Goal: Information Seeking & Learning: Learn about a topic

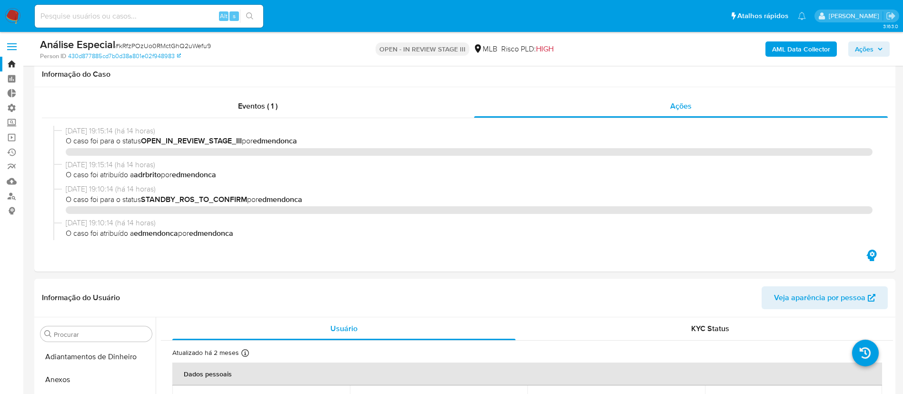
select select "10"
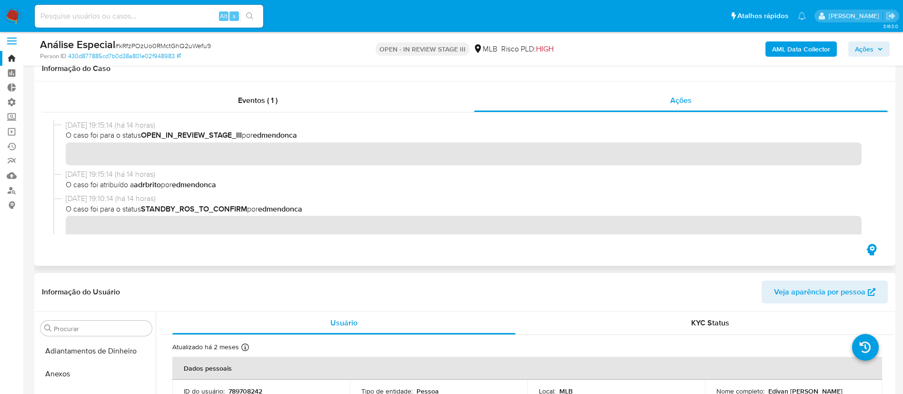
scroll to position [516, 0]
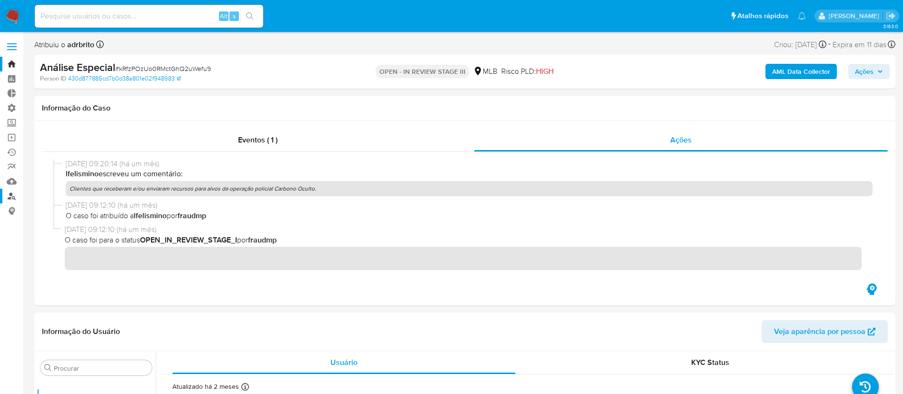
click at [10, 198] on link "Localizador de pessoas" at bounding box center [56, 195] width 113 height 15
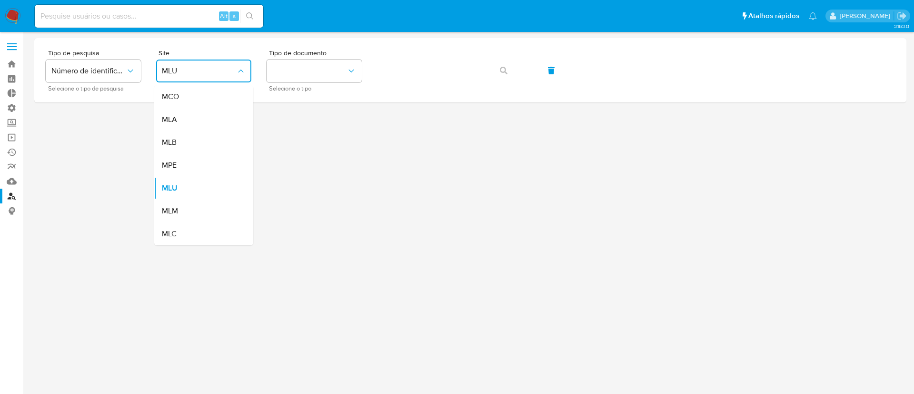
click at [188, 143] on div "MLB" at bounding box center [201, 142] width 78 height 23
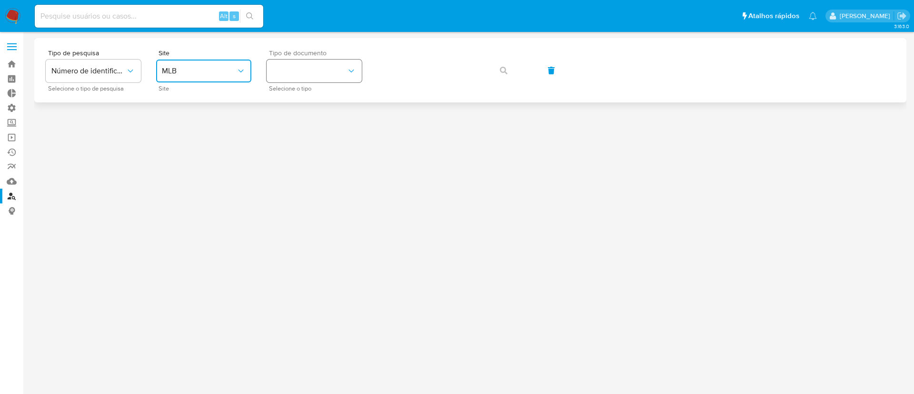
click at [281, 81] on button "identificationType" at bounding box center [314, 70] width 95 height 23
click at [300, 102] on div "CNPJ CNPJ" at bounding box center [311, 101] width 78 height 32
click at [501, 72] on icon "button" at bounding box center [504, 71] width 8 height 8
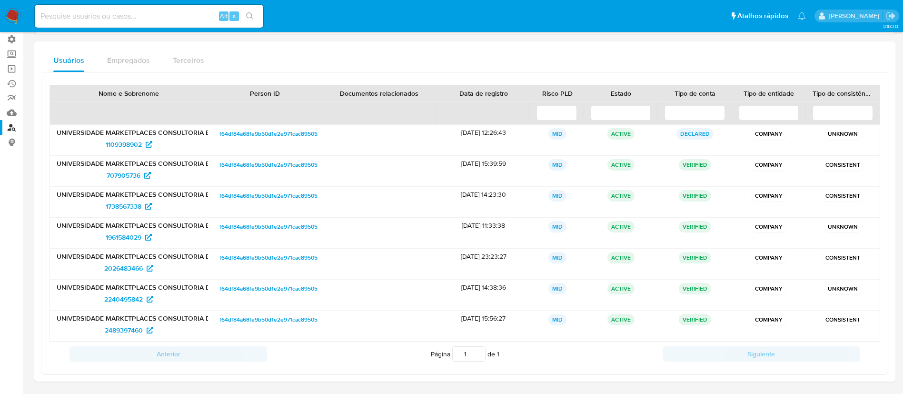
scroll to position [87, 0]
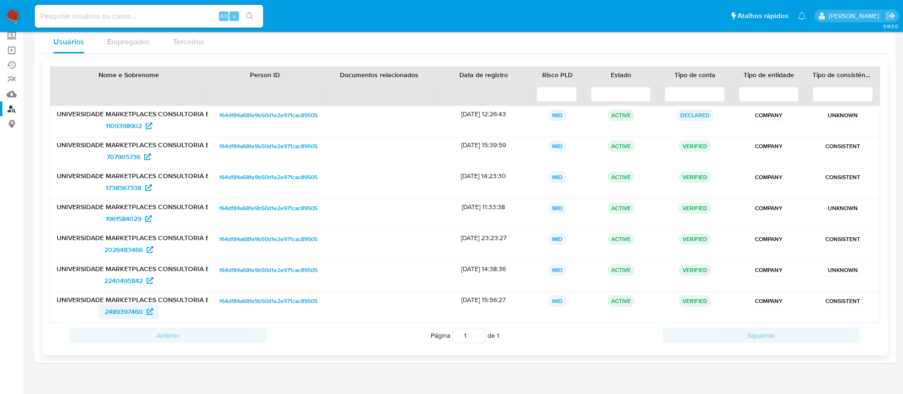
click at [129, 310] on span "2489397460" at bounding box center [124, 311] width 38 height 15
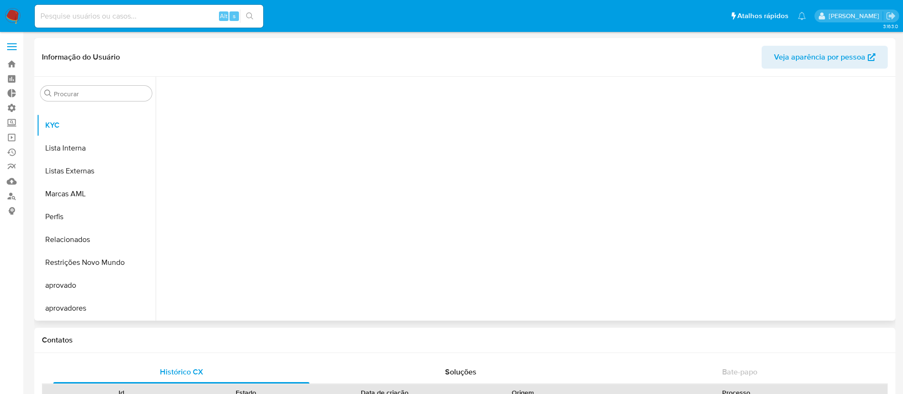
scroll to position [690, 0]
select select "10"
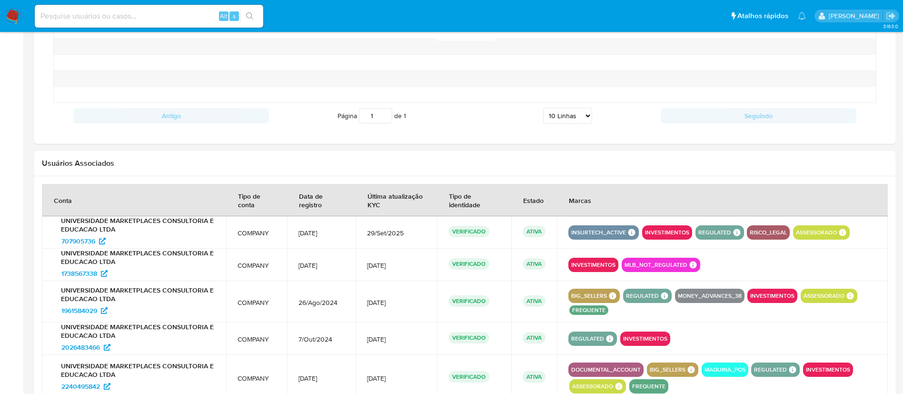
scroll to position [852, 0]
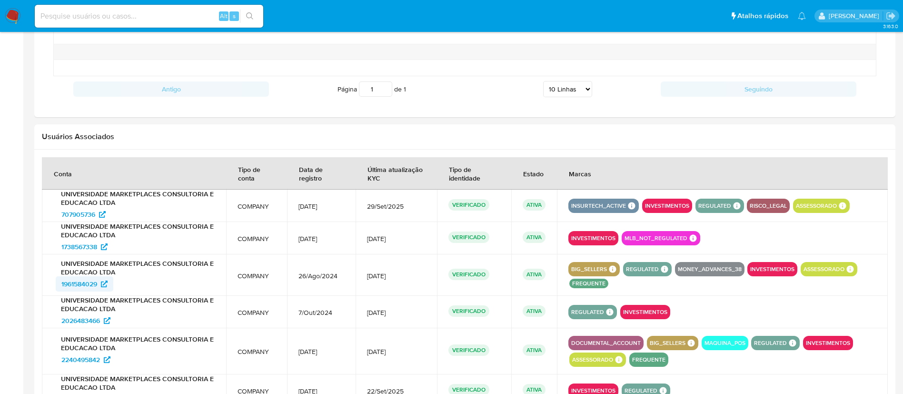
click at [81, 283] on span "1961584029" at bounding box center [79, 283] width 36 height 15
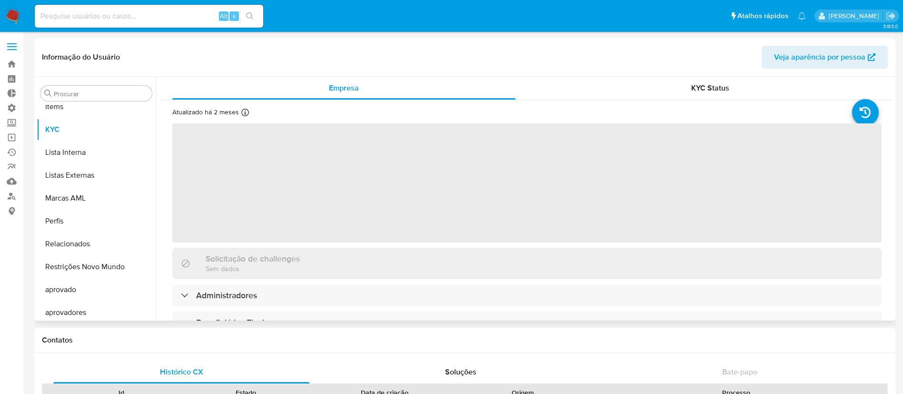
scroll to position [516, 0]
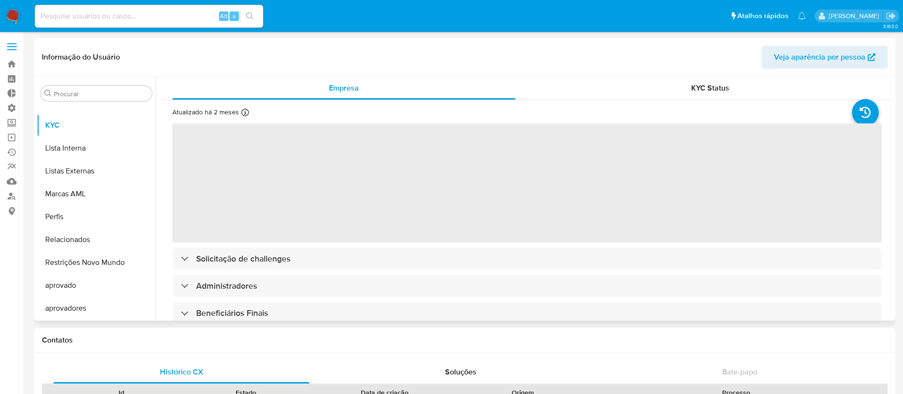
select select "10"
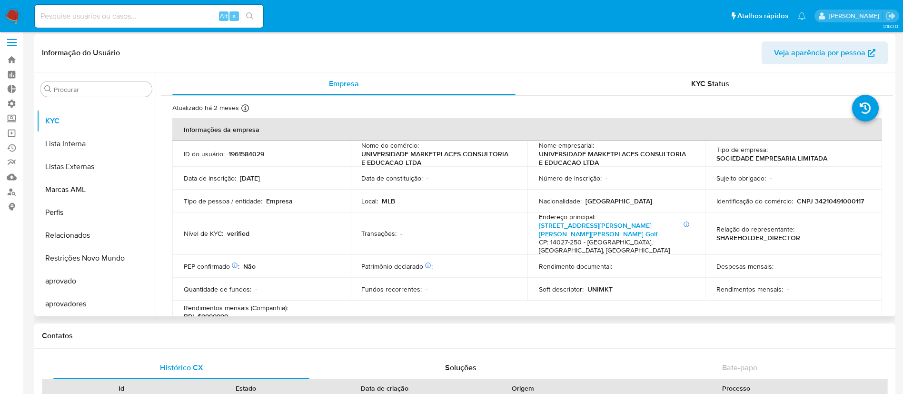
scroll to position [8, 0]
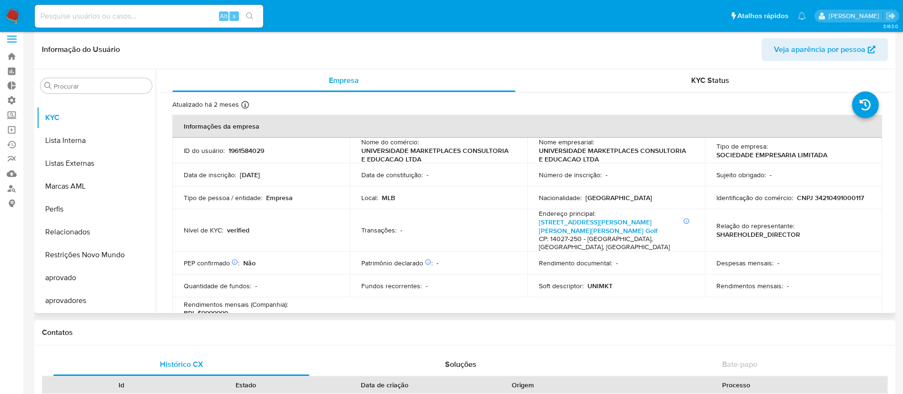
drag, startPoint x: 156, startPoint y: 258, endPoint x: 156, endPoint y: 207, distance: 51.9
click at [156, 203] on div "Empresa KYC Status Atualizado há 2 meses Criado: 28/08/2024 15:33:05 Atualizado…" at bounding box center [524, 191] width 737 height 244
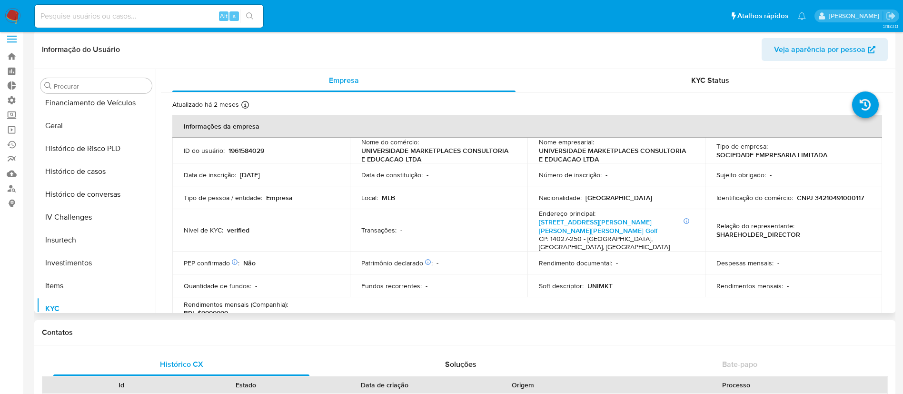
scroll to position [278, 0]
click at [47, 174] on button "Geral" at bounding box center [92, 172] width 111 height 23
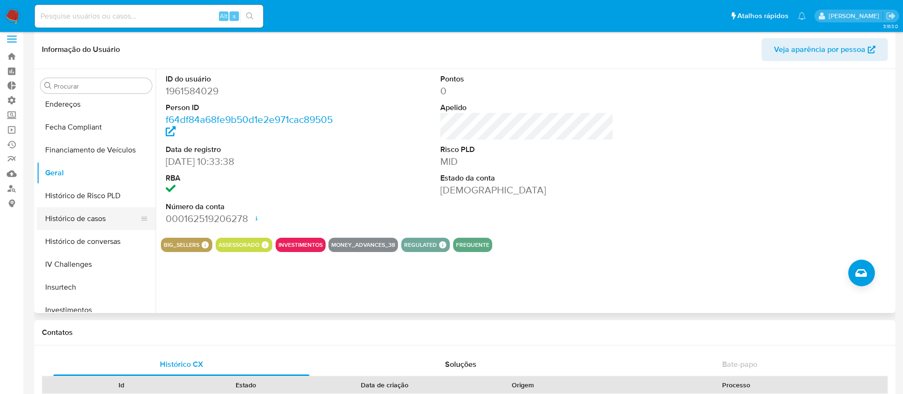
drag, startPoint x: 151, startPoint y: 193, endPoint x: 148, endPoint y: 220, distance: 27.2
click at [148, 220] on ul "Adiantamentos de Dinheiro Anexos CBP CBT Cartões Contas Bancárias Dados Modific…" at bounding box center [96, 204] width 119 height 215
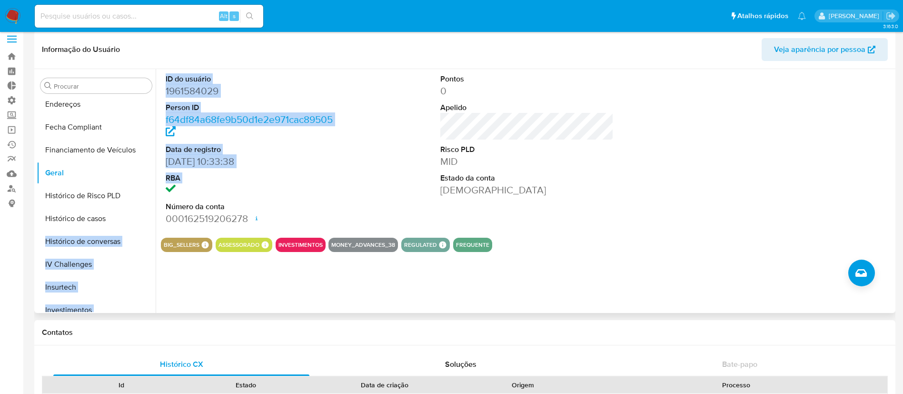
drag, startPoint x: 156, startPoint y: 188, endPoint x: 156, endPoint y: 223, distance: 35.2
click at [156, 223] on div "ID do usuário 1961584029 Person ID f64df84a68fe9b50d1e2e971cac89505 Data de reg…" at bounding box center [524, 191] width 737 height 244
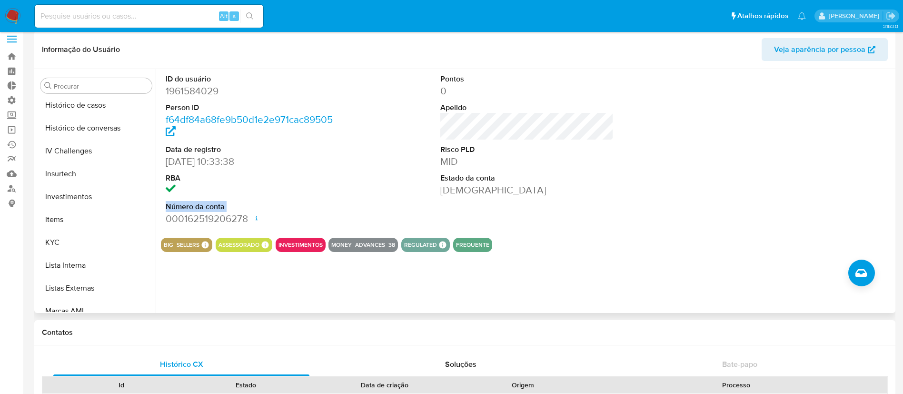
scroll to position [395, 0]
click at [67, 231] on button "KYC" at bounding box center [92, 238] width 111 height 23
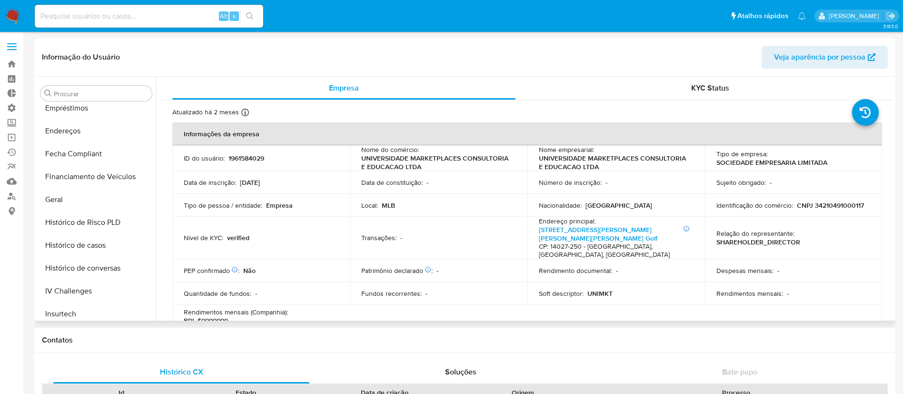
scroll to position [272, 0]
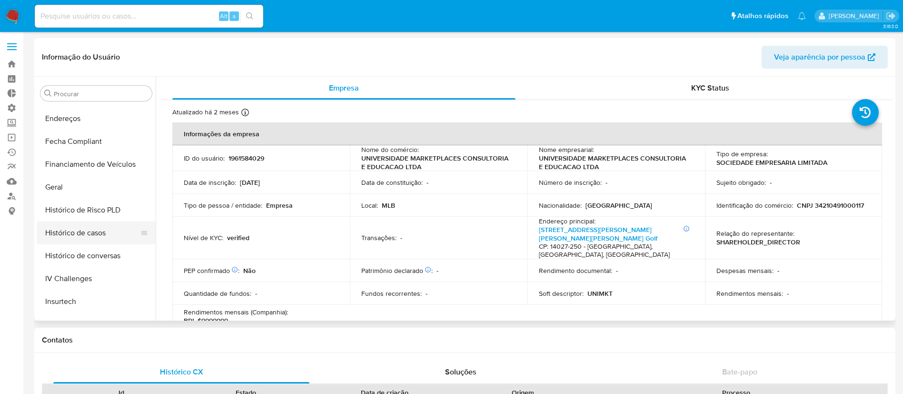
click at [92, 226] on button "Histórico de casos" at bounding box center [92, 232] width 111 height 23
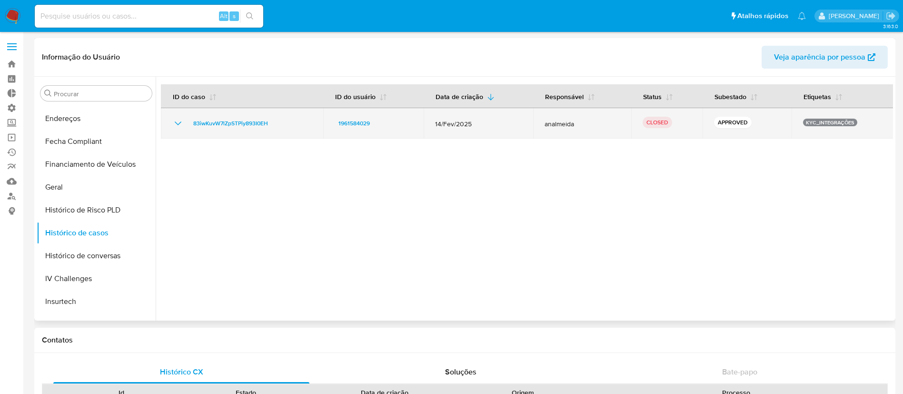
click at [175, 122] on icon "Mostrar/Ocultar" at bounding box center [178, 123] width 7 height 4
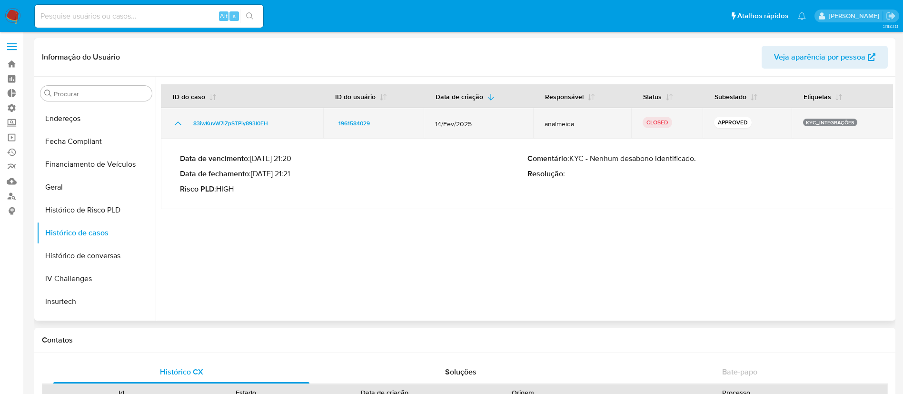
drag, startPoint x: 276, startPoint y: 122, endPoint x: 182, endPoint y: 128, distance: 94.4
click at [182, 128] on div "83iwKuvW7lZpSTPiy893I0EH" at bounding box center [241, 123] width 139 height 11
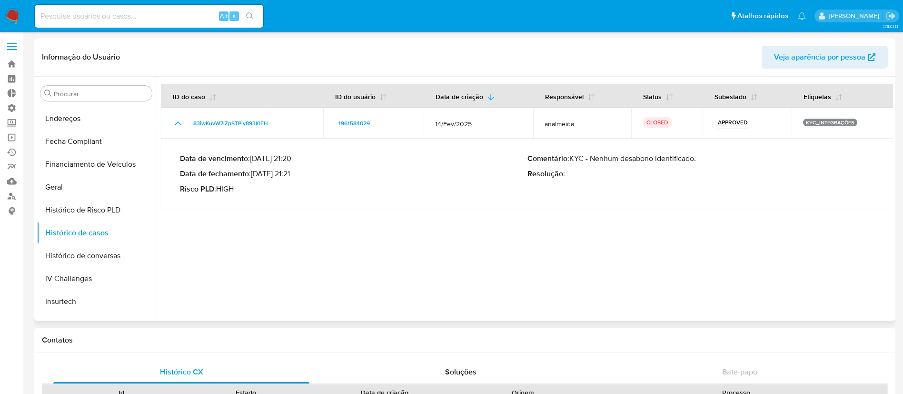
click at [335, 192] on p "Risco PLD : HIGH" at bounding box center [353, 189] width 347 height 10
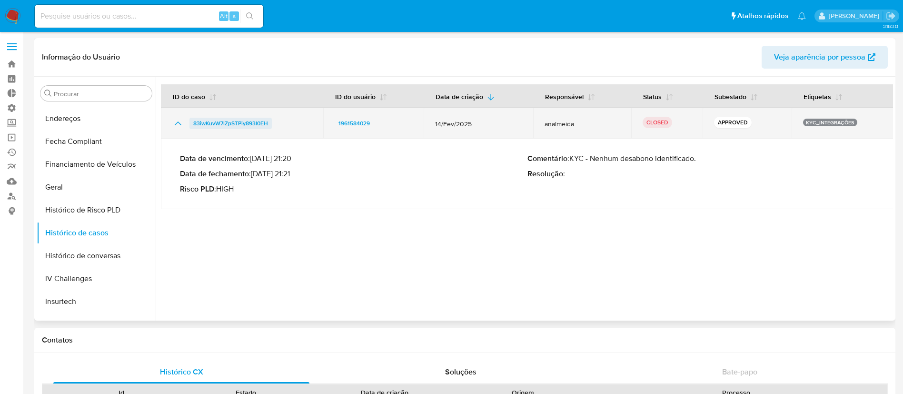
click at [236, 122] on span "83iwKuvW7lZpSTPiy893I0EH" at bounding box center [230, 123] width 75 height 11
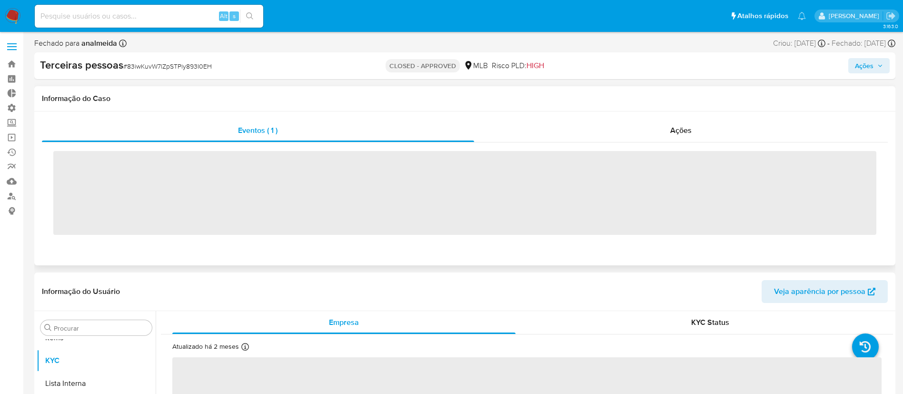
scroll to position [539, 0]
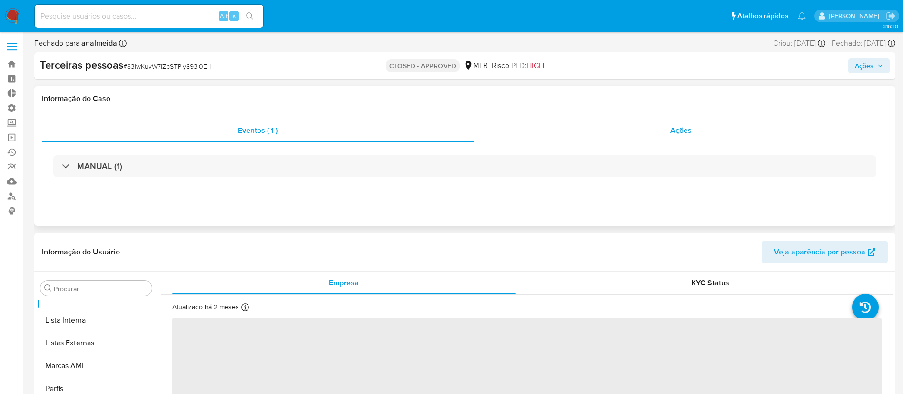
select select "10"
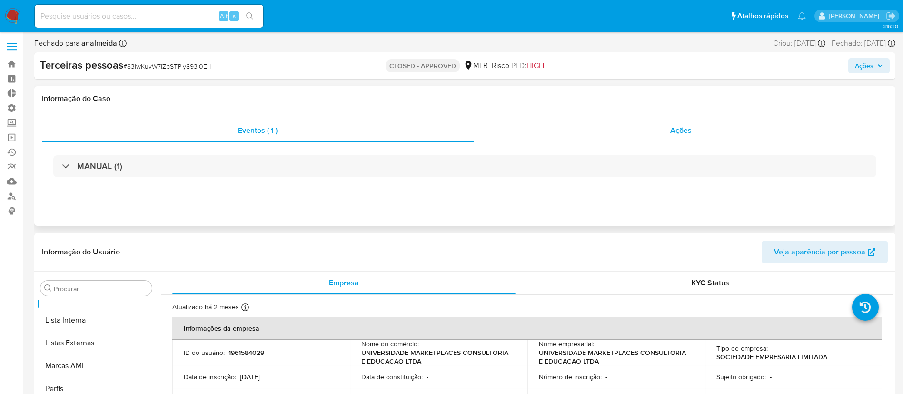
click at [691, 125] on span "Ações" at bounding box center [680, 130] width 21 height 11
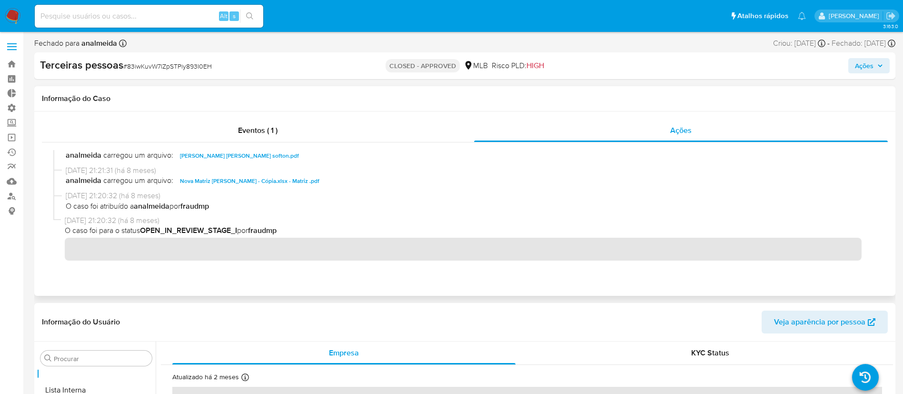
scroll to position [0, 0]
